Goal: Transaction & Acquisition: Book appointment/travel/reservation

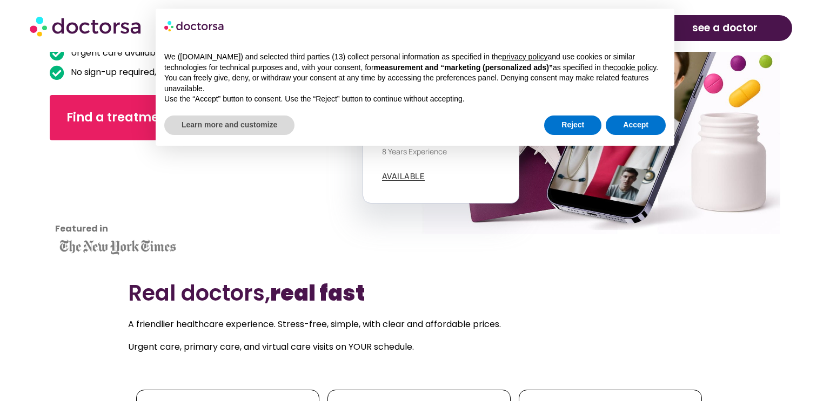
scroll to position [197, 0]
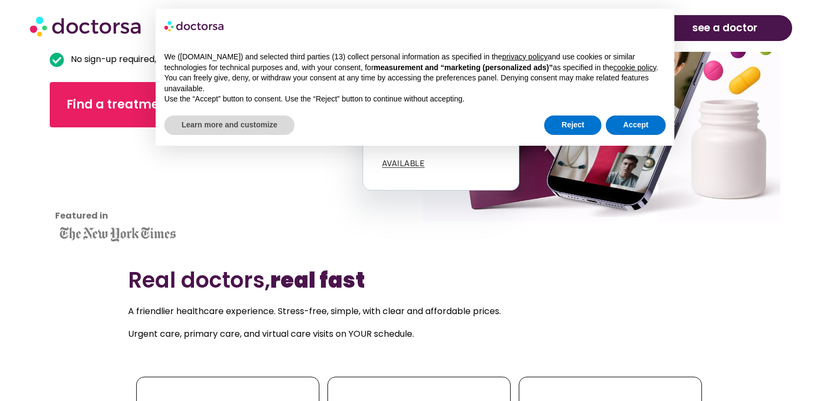
drag, startPoint x: 0, startPoint y: 0, endPoint x: 829, endPoint y: 41, distance: 830.0
click at [631, 127] on button "Accept" at bounding box center [635, 125] width 60 height 19
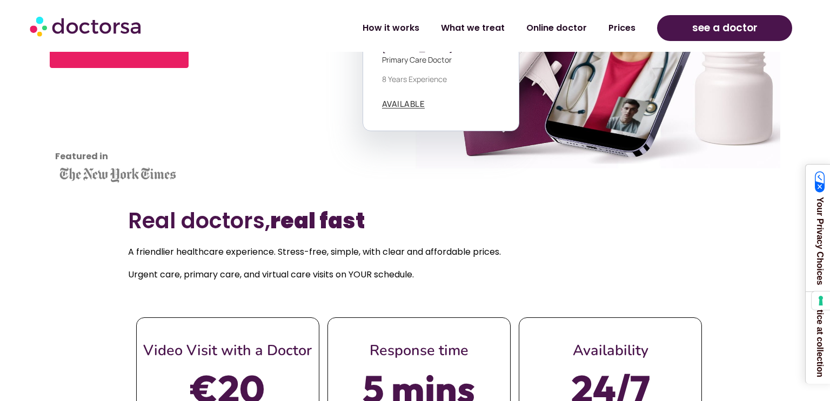
scroll to position [300, 0]
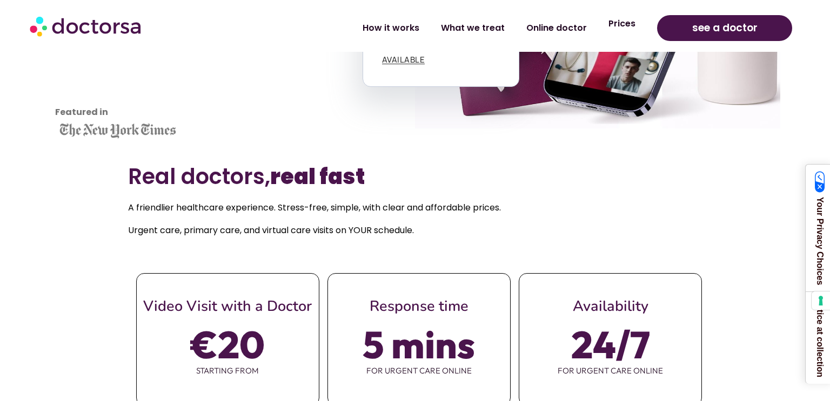
click at [622, 22] on link "Prices" at bounding box center [621, 23] width 49 height 25
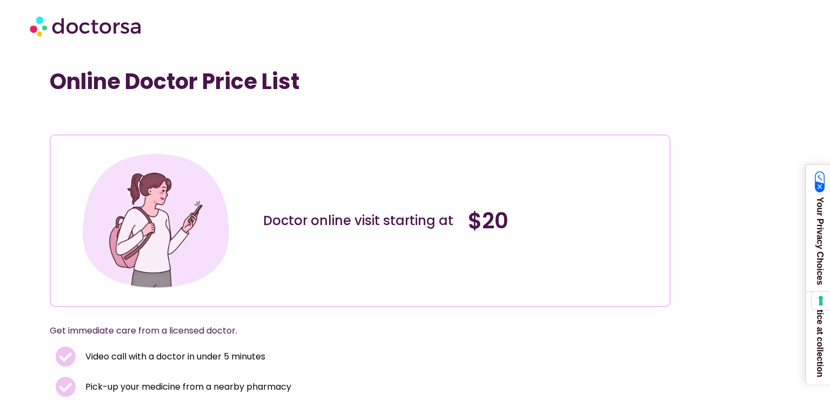
click at [821, 20] on section at bounding box center [415, 26] width 830 height 52
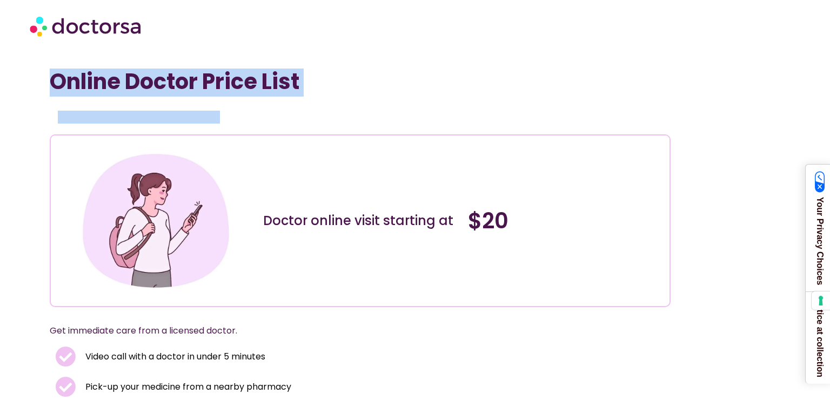
drag, startPoint x: 829, startPoint y: 24, endPoint x: 829, endPoint y: 89, distance: 64.8
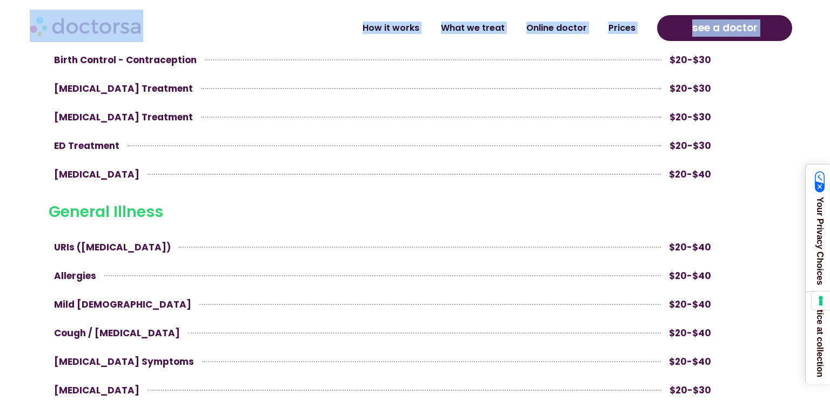
scroll to position [678, 0]
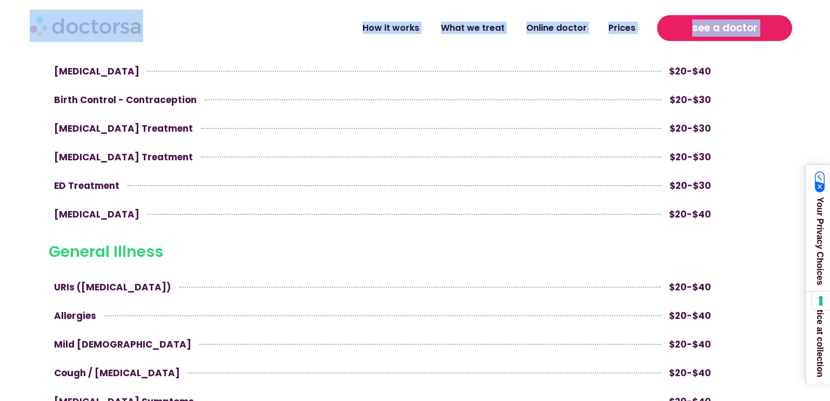
click at [760, 29] on link "see a doctor" at bounding box center [724, 28] width 135 height 26
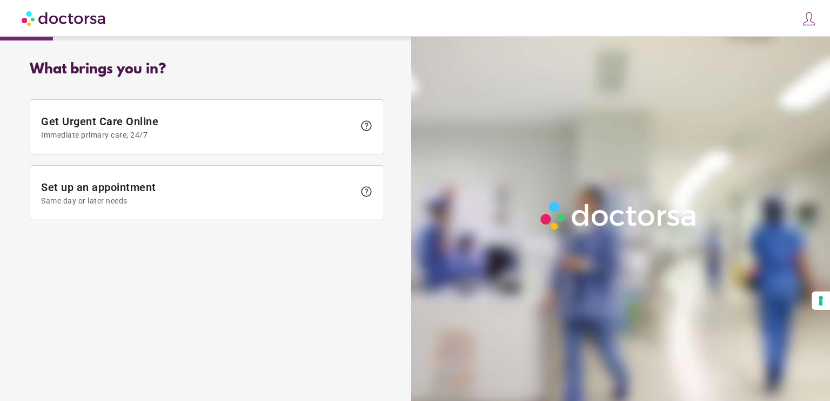
type input "**********"
click at [804, 24] on img at bounding box center [808, 18] width 15 height 15
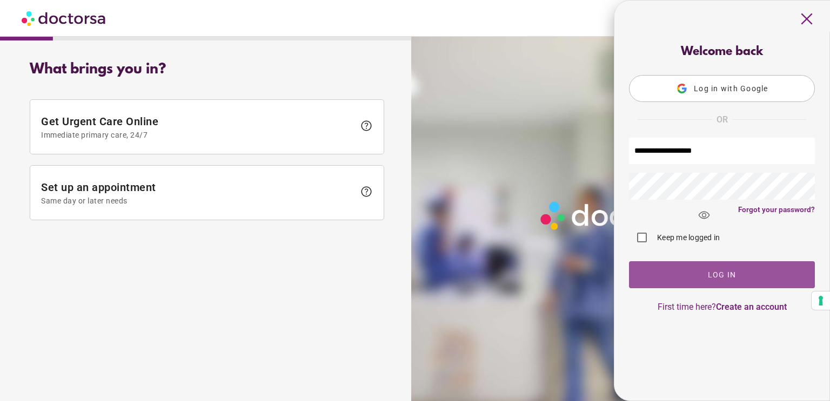
click at [751, 280] on span "button" at bounding box center [722, 274] width 186 height 27
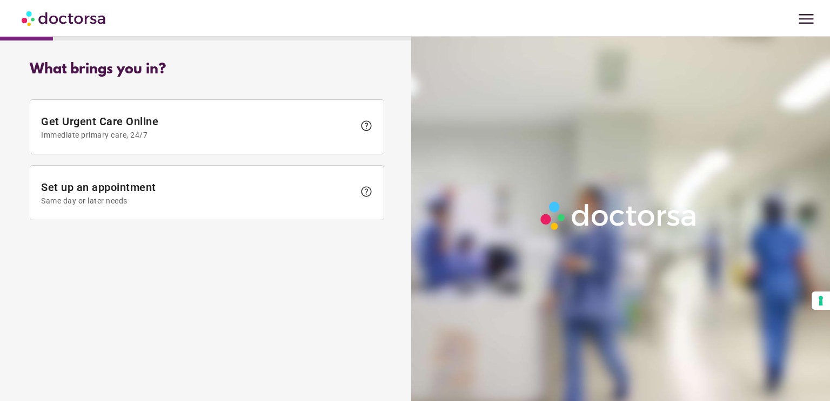
click at [810, 17] on span "menu" at bounding box center [805, 19] width 21 height 21
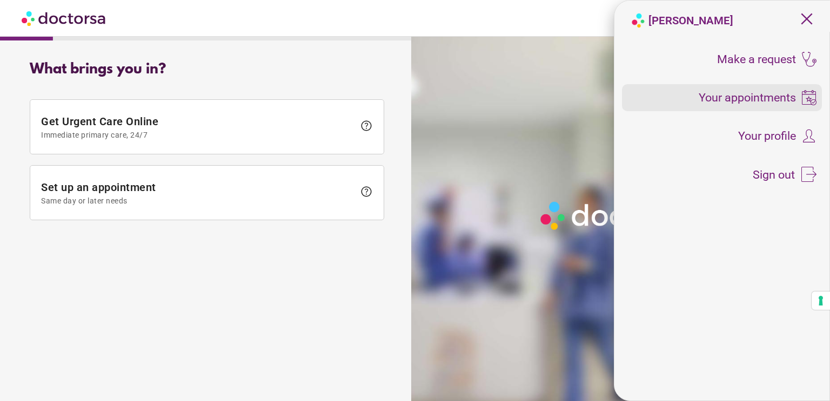
click at [780, 92] on span "Your appointments" at bounding box center [746, 98] width 97 height 12
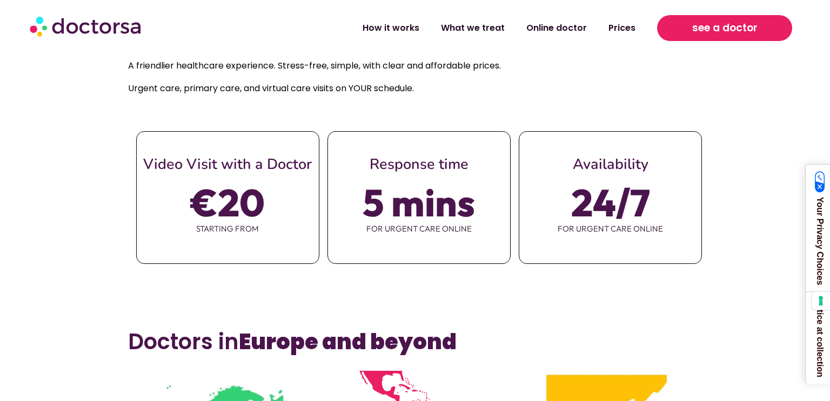
scroll to position [454, 0]
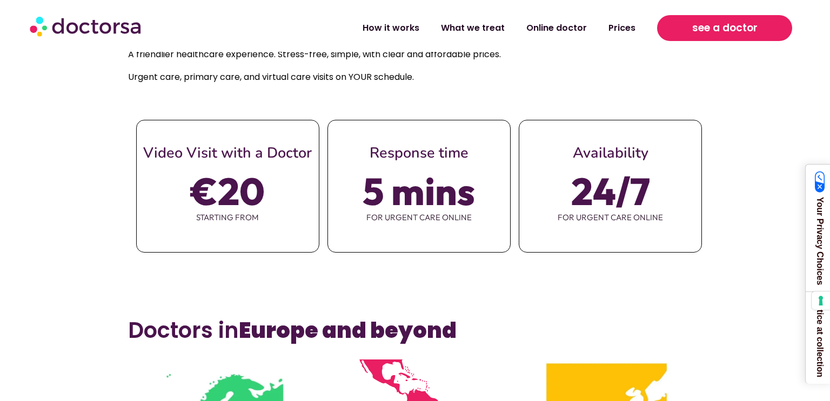
click at [709, 23] on span "see a doctor" at bounding box center [724, 27] width 65 height 17
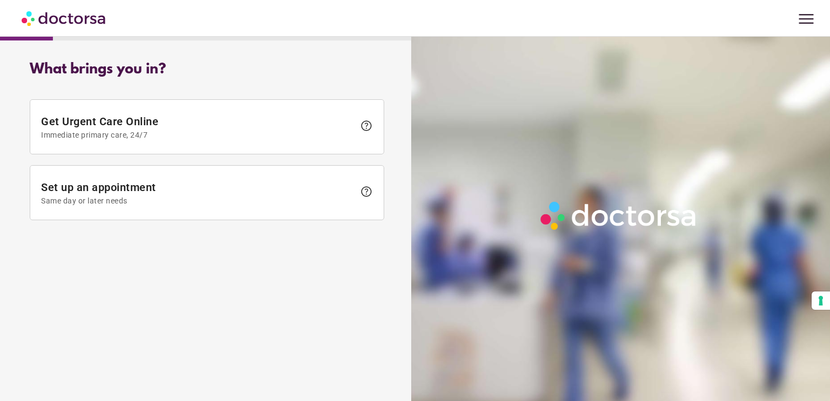
click at [804, 17] on span "menu" at bounding box center [805, 19] width 21 height 21
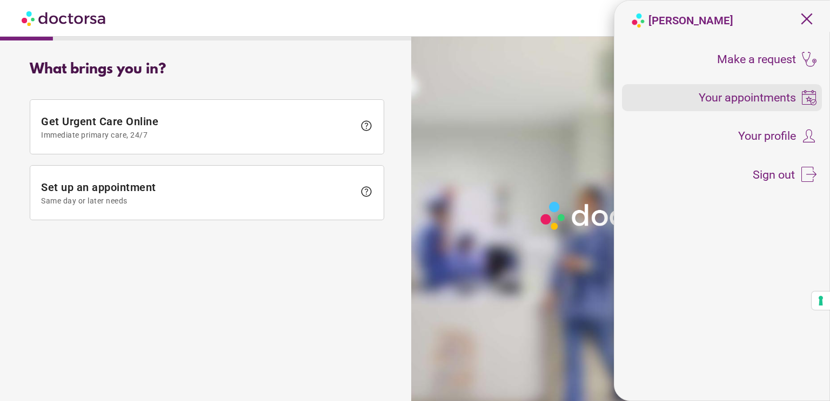
click at [761, 99] on span "Your appointments" at bounding box center [746, 98] width 97 height 12
